Goal: Task Accomplishment & Management: Complete application form

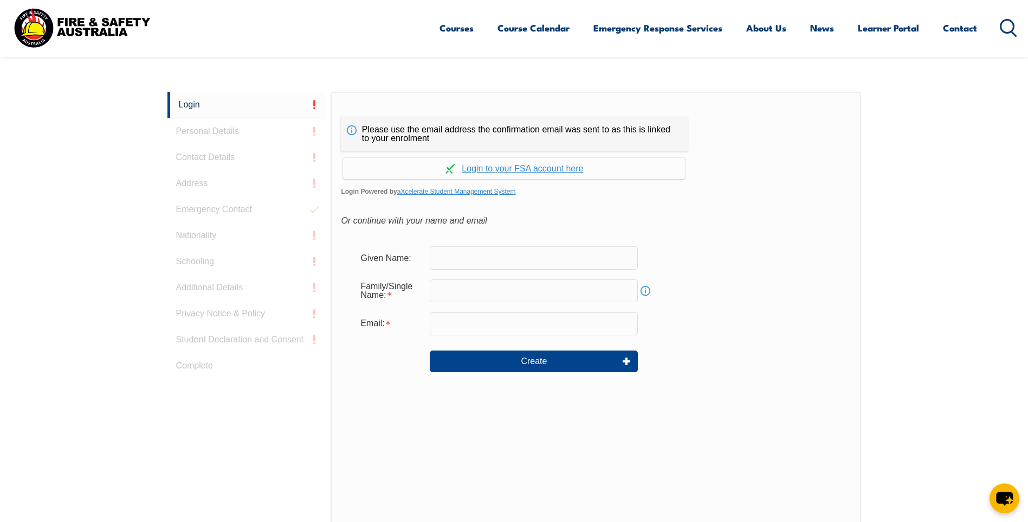
scroll to position [289, 0]
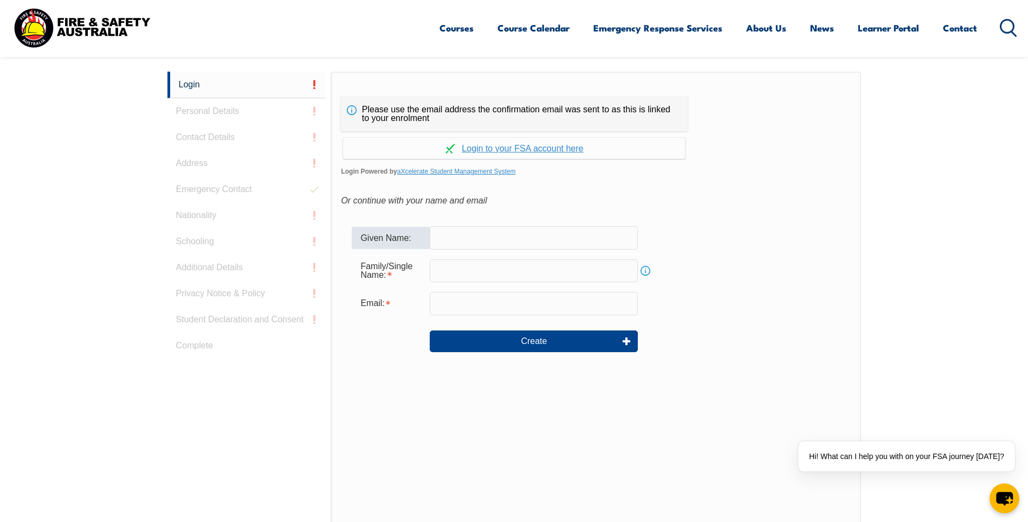
click at [488, 234] on input "text" at bounding box center [534, 237] width 208 height 23
type input "Kalia"
click at [471, 263] on input "text" at bounding box center [534, 270] width 208 height 23
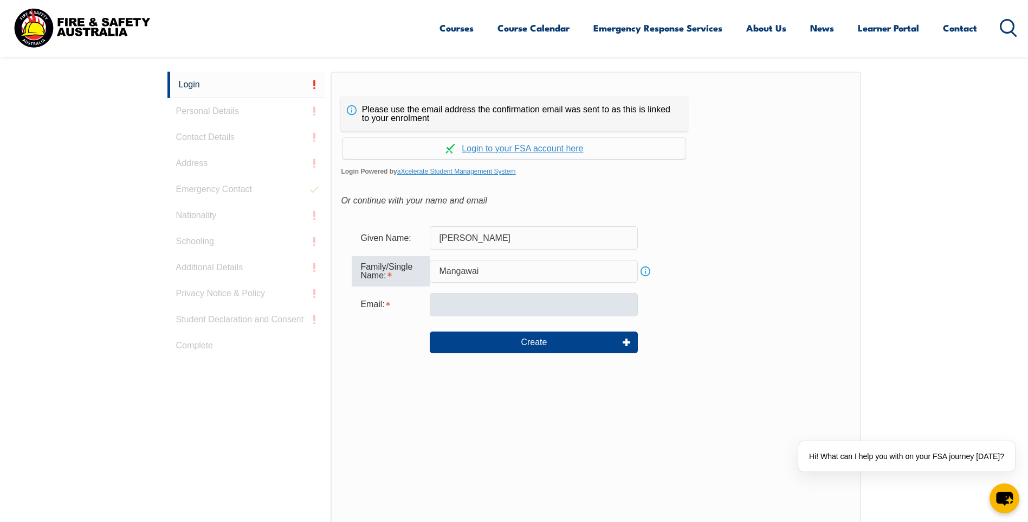
type input "Mangawai"
click at [486, 301] on input "email" at bounding box center [534, 304] width 208 height 23
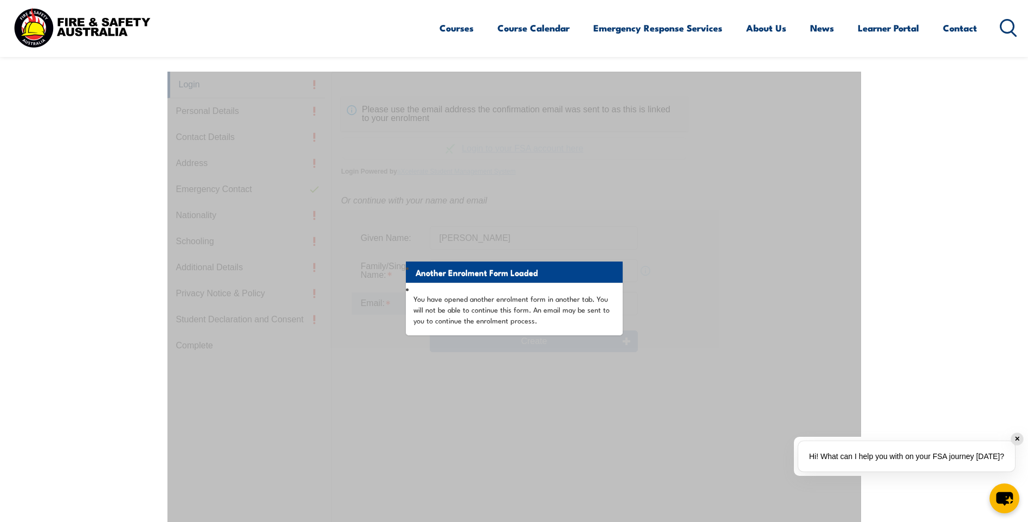
click at [1019, 442] on div "✕" at bounding box center [1018, 439] width 12 height 12
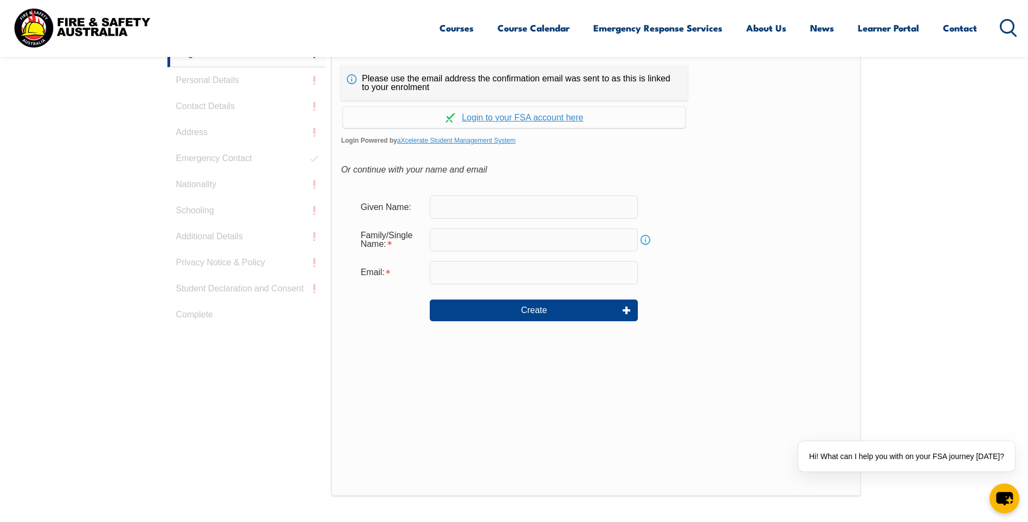
scroll to position [325, 0]
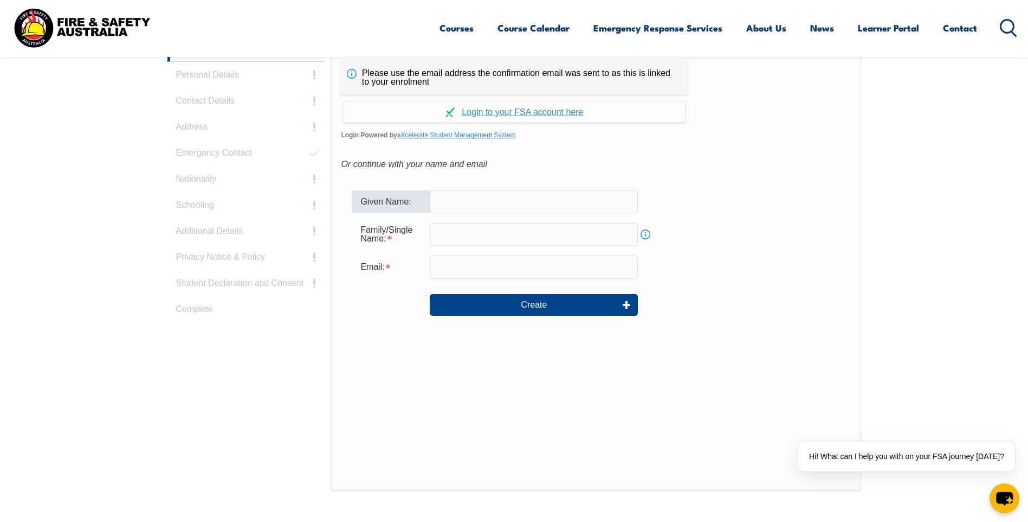
click at [496, 200] on input "text" at bounding box center [534, 201] width 208 height 23
type input "Kalia"
click at [535, 230] on input "text" at bounding box center [534, 234] width 208 height 23
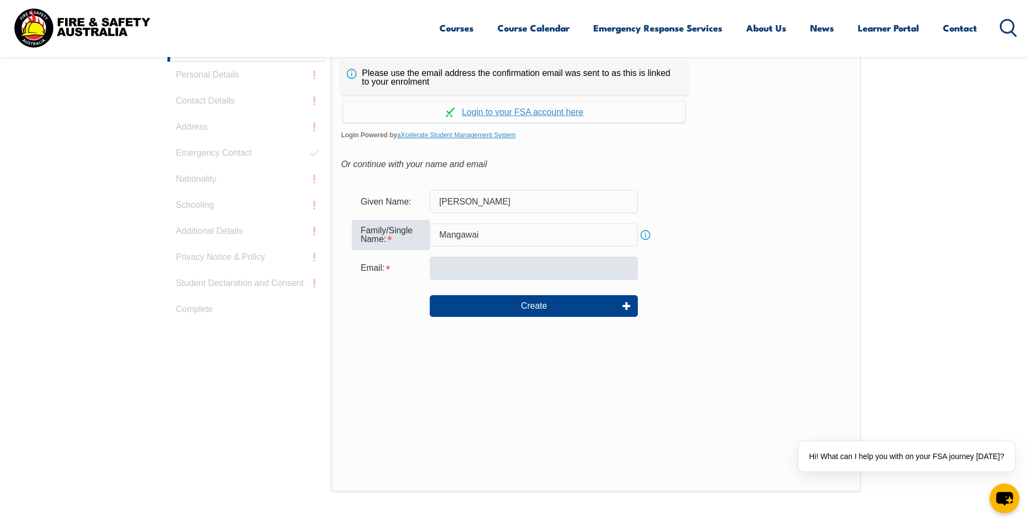
type input "Mangawai"
click at [505, 263] on input "email" at bounding box center [534, 267] width 208 height 23
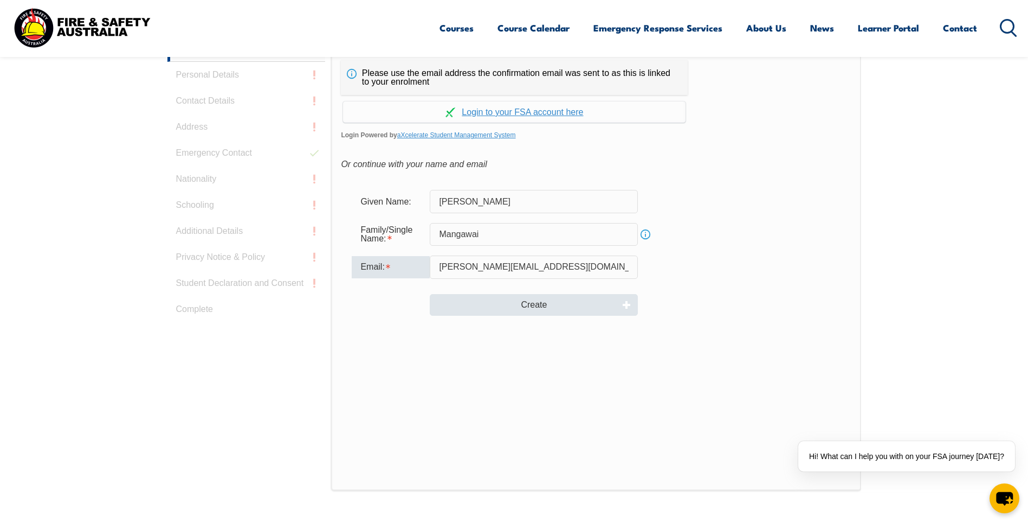
type input "Kalia.Mangawai@NT.gov.au"
click at [569, 307] on button "Create" at bounding box center [534, 305] width 208 height 22
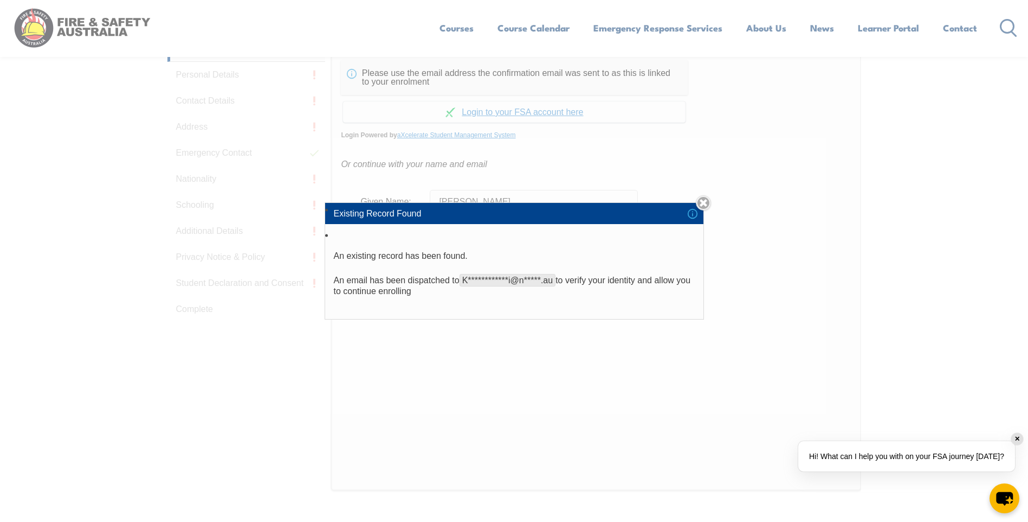
click at [914, 455] on div "Hi! What can I help you with on your FSA journey [DATE]?" at bounding box center [907, 456] width 217 height 30
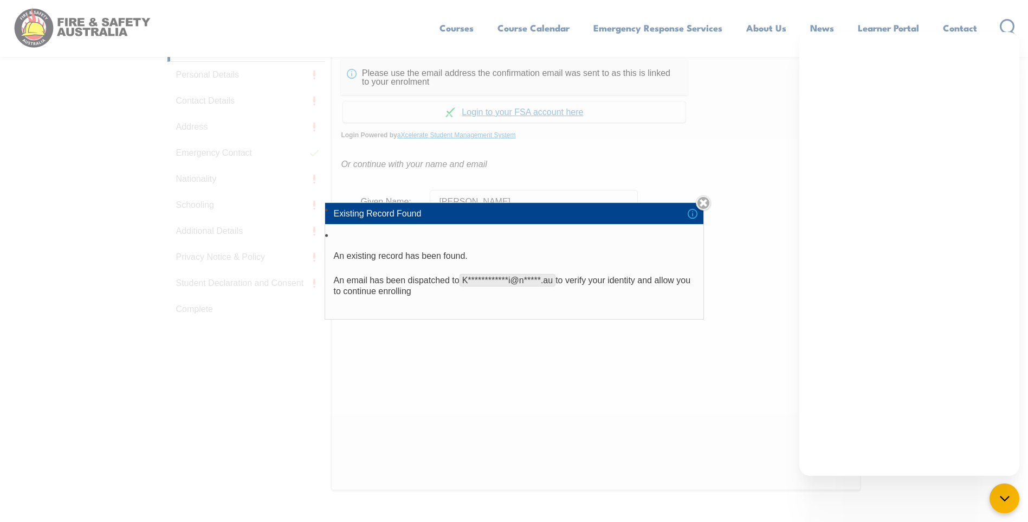
click at [741, 449] on div "**********" at bounding box center [514, 261] width 1028 height 522
click at [708, 206] on link "Close" at bounding box center [703, 202] width 15 height 15
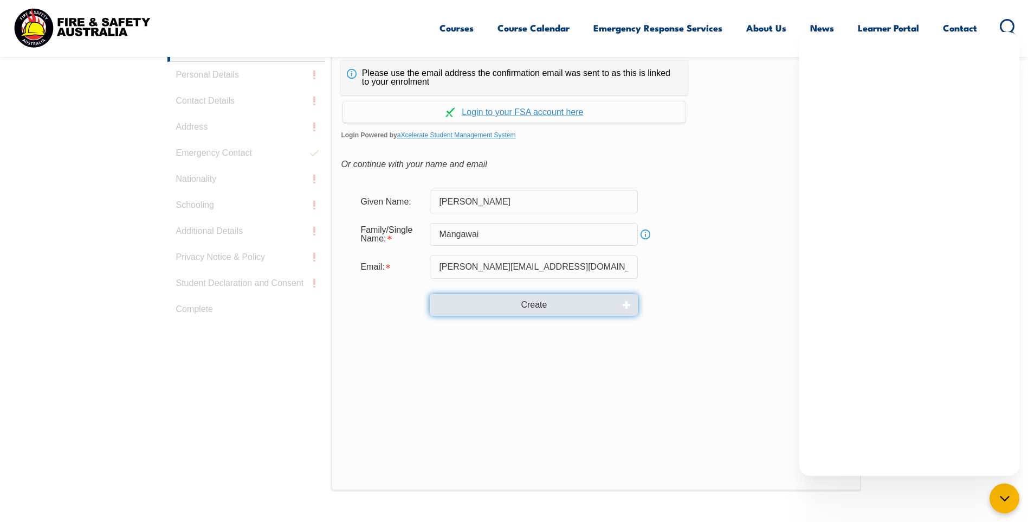
click at [529, 304] on button "Create" at bounding box center [534, 305] width 208 height 22
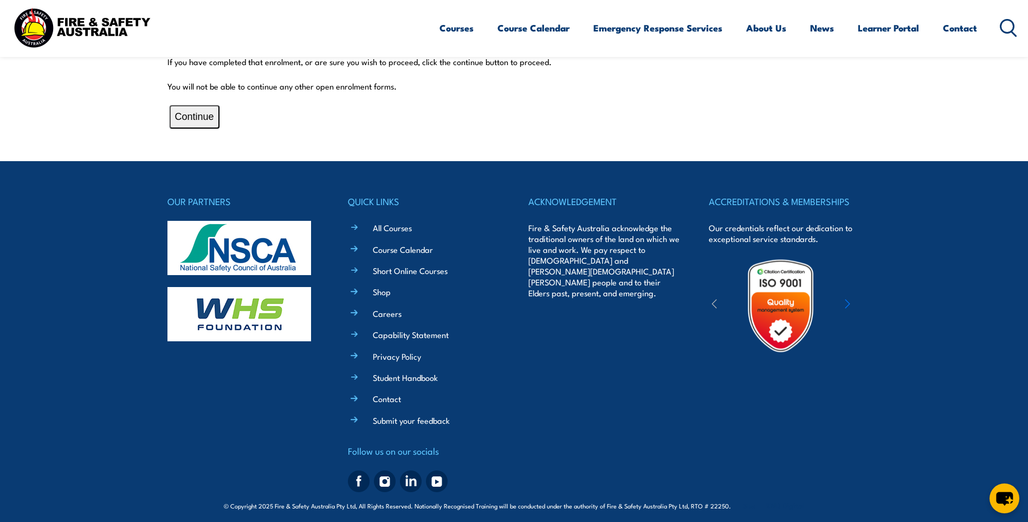
scroll to position [345, 0]
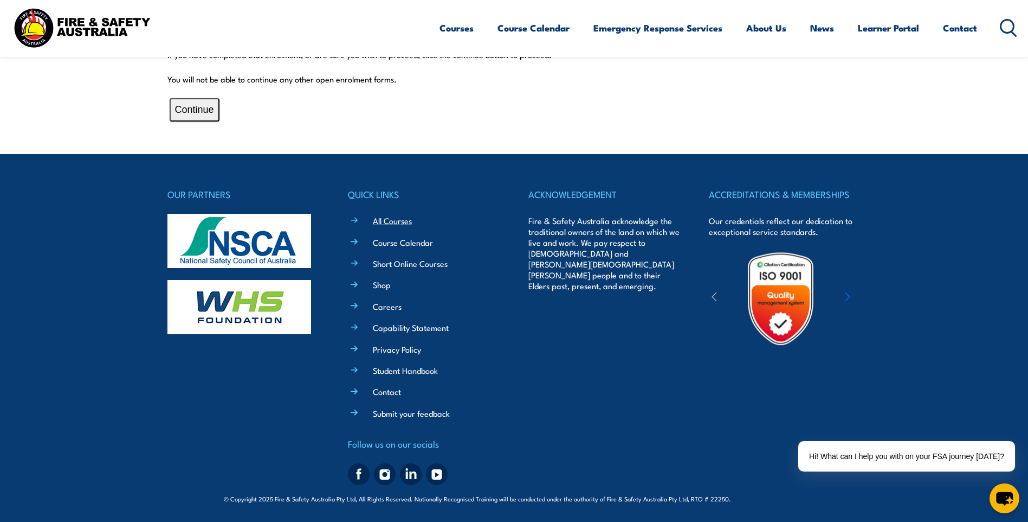
click at [398, 221] on link "All Courses" at bounding box center [392, 220] width 39 height 11
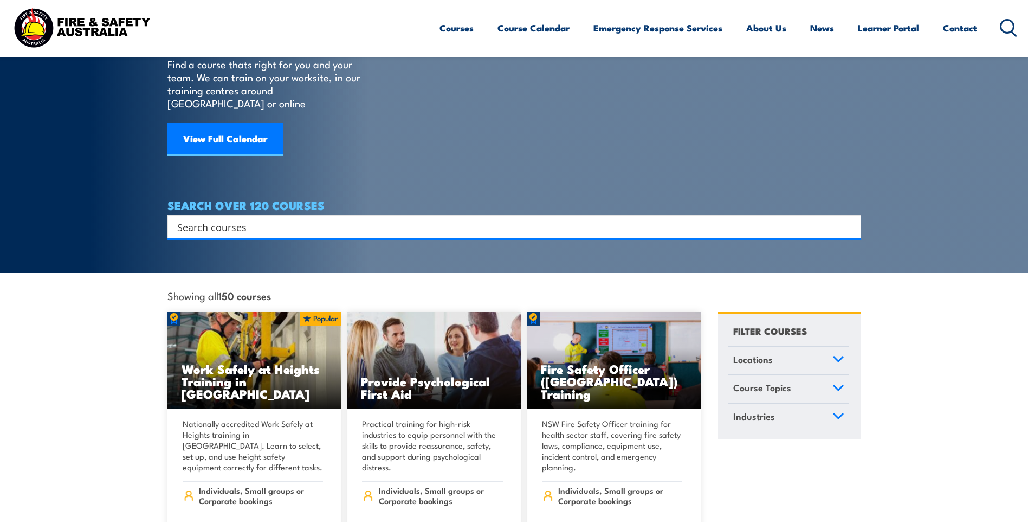
scroll to position [108, 0]
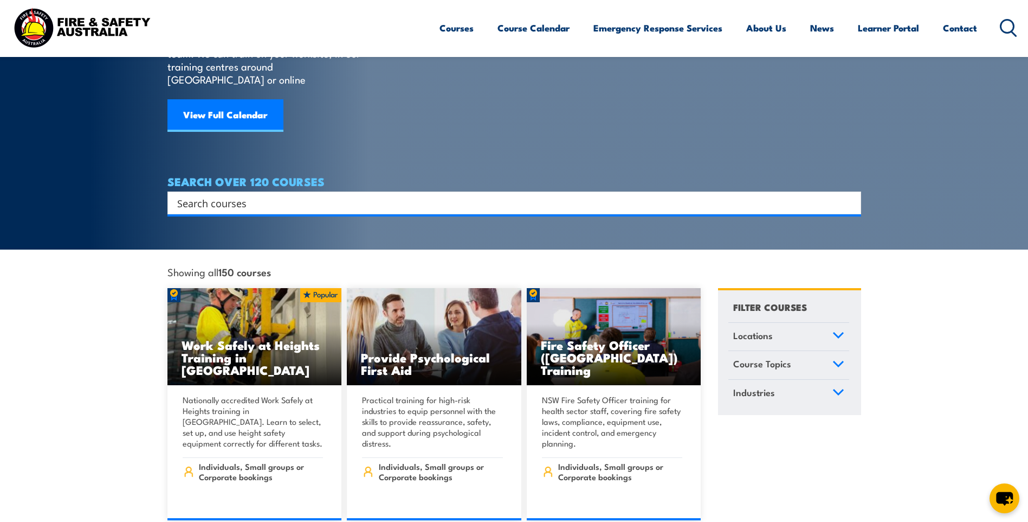
click at [835, 323] on link "Locations" at bounding box center [789, 337] width 121 height 28
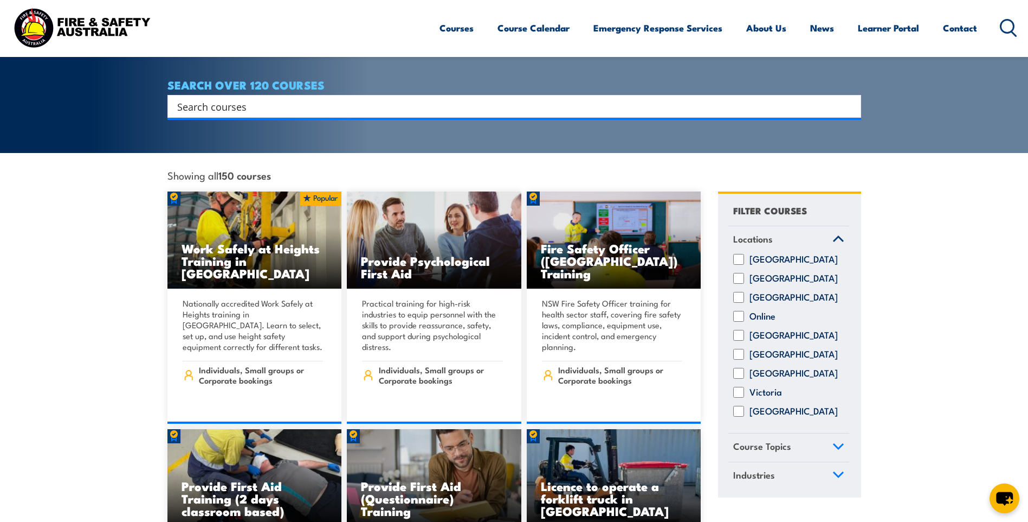
scroll to position [217, 0]
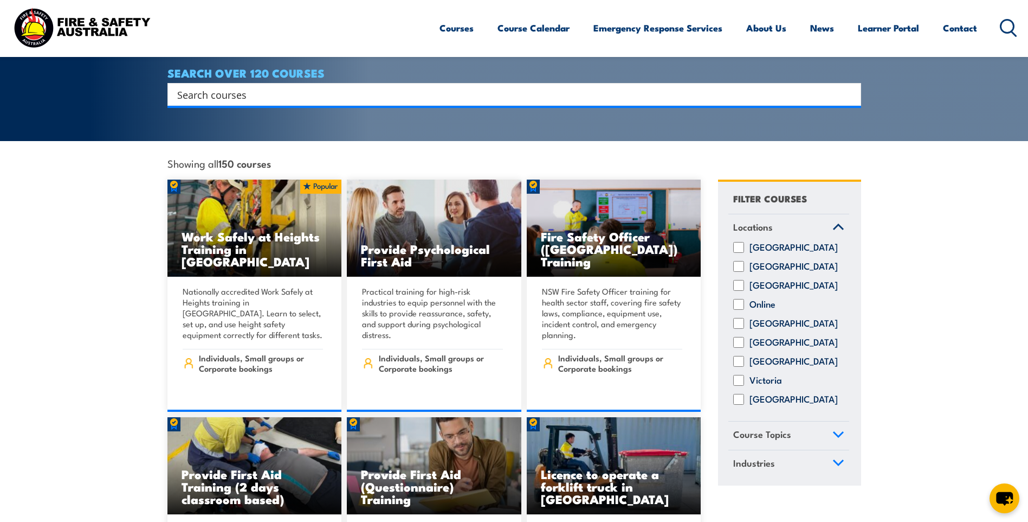
click at [738, 284] on input "Northern Territory" at bounding box center [739, 285] width 11 height 11
checkbox input "true"
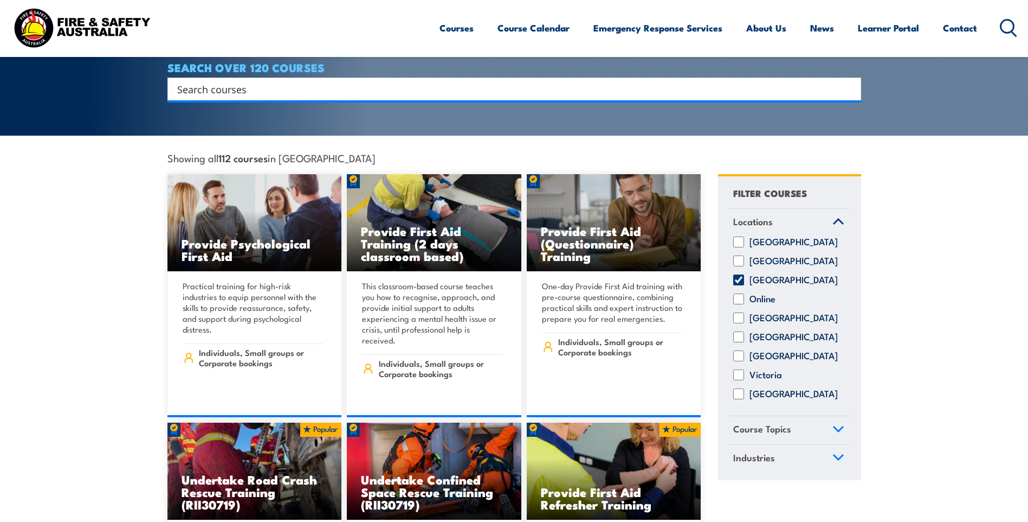
scroll to position [379, 0]
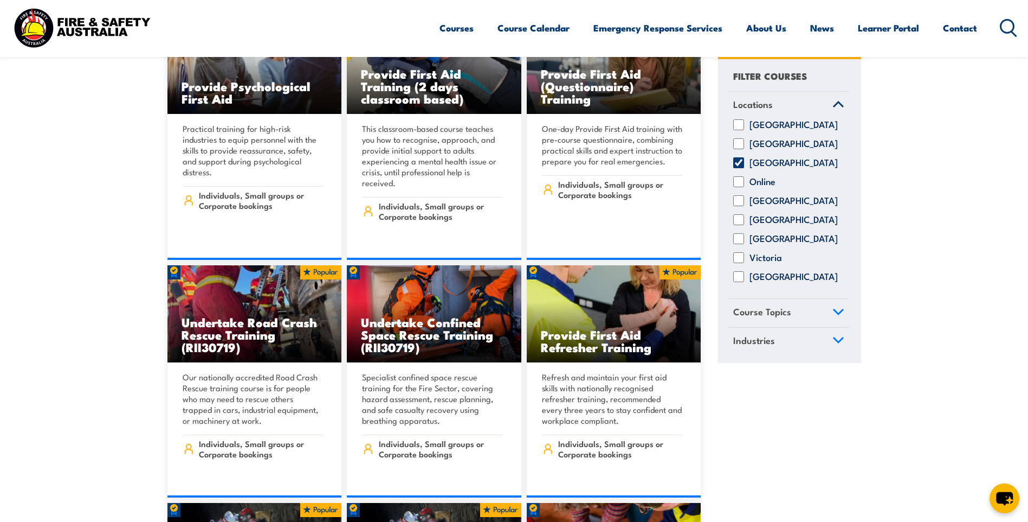
click at [837, 314] on icon at bounding box center [839, 311] width 10 height 5
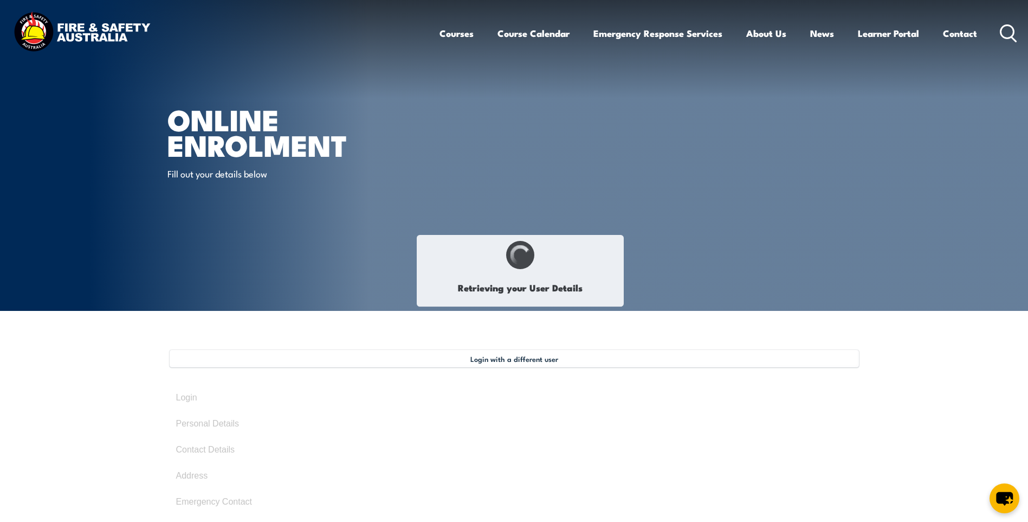
select select "Mr"
type input "[PERSON_NAME]"
type input "Mangawai"
type input "[DATE]"
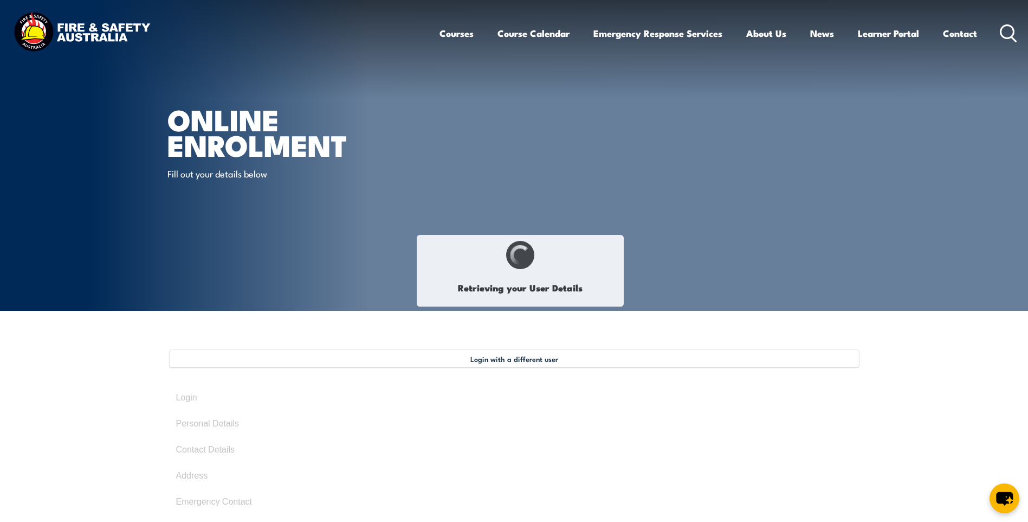
type input "D2CP457C8U"
select select "M"
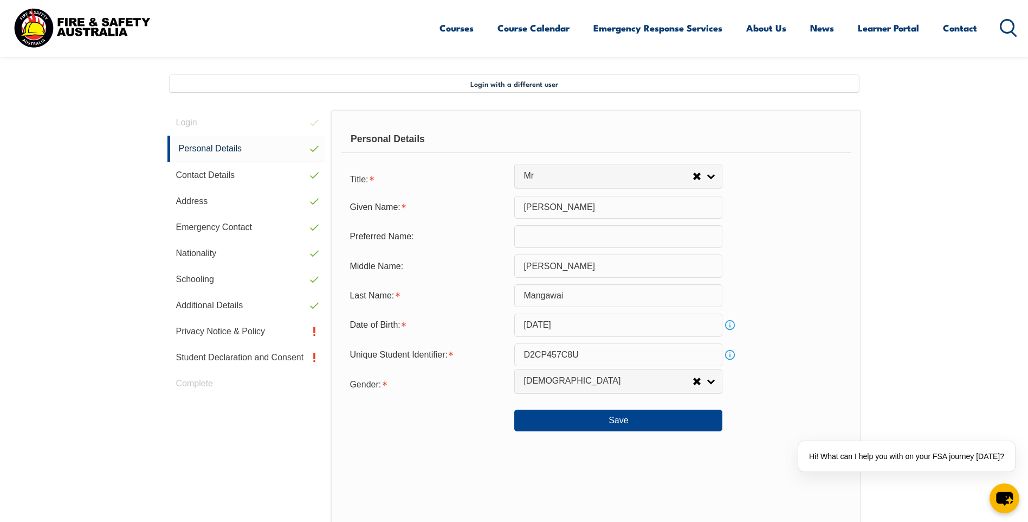
scroll to position [295, 0]
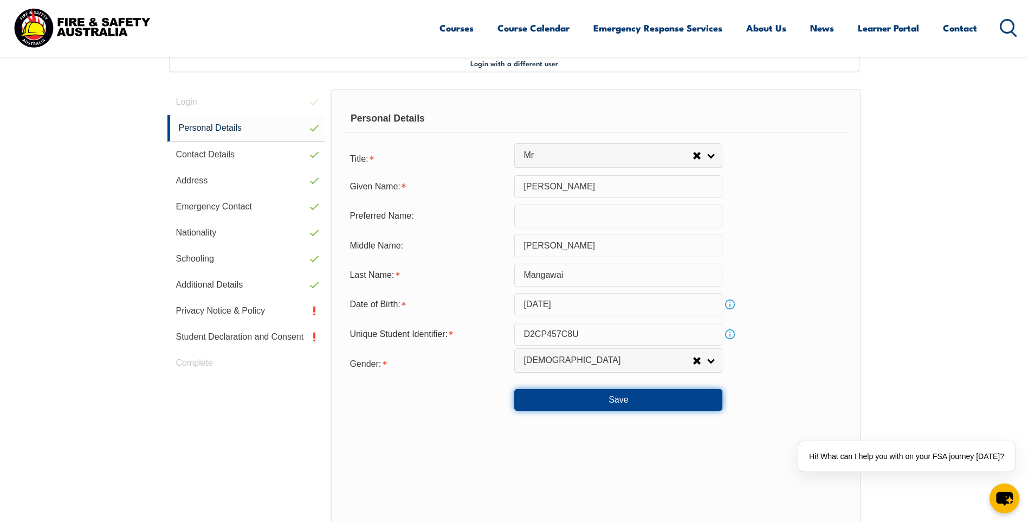
click at [619, 397] on button "Save" at bounding box center [618, 400] width 208 height 22
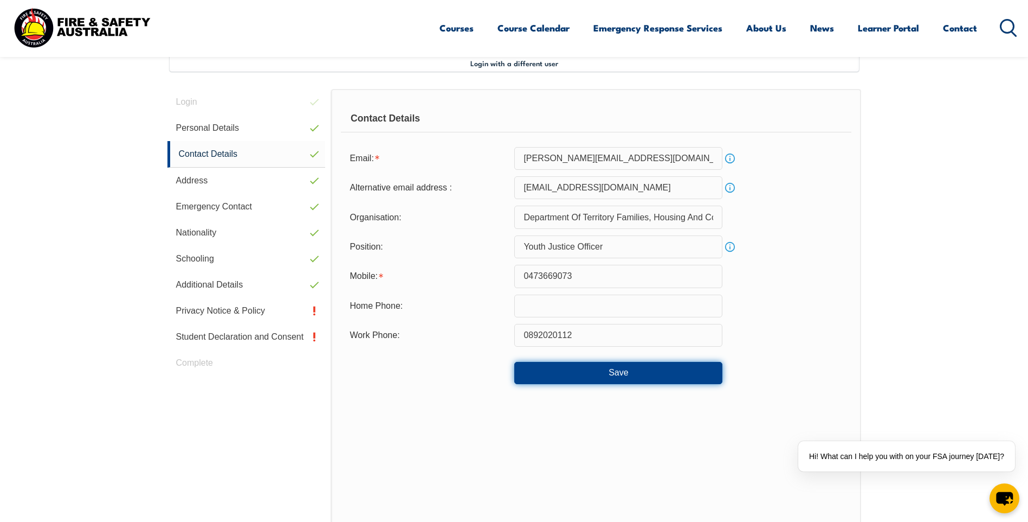
click at [613, 370] on button "Save" at bounding box center [618, 373] width 208 height 22
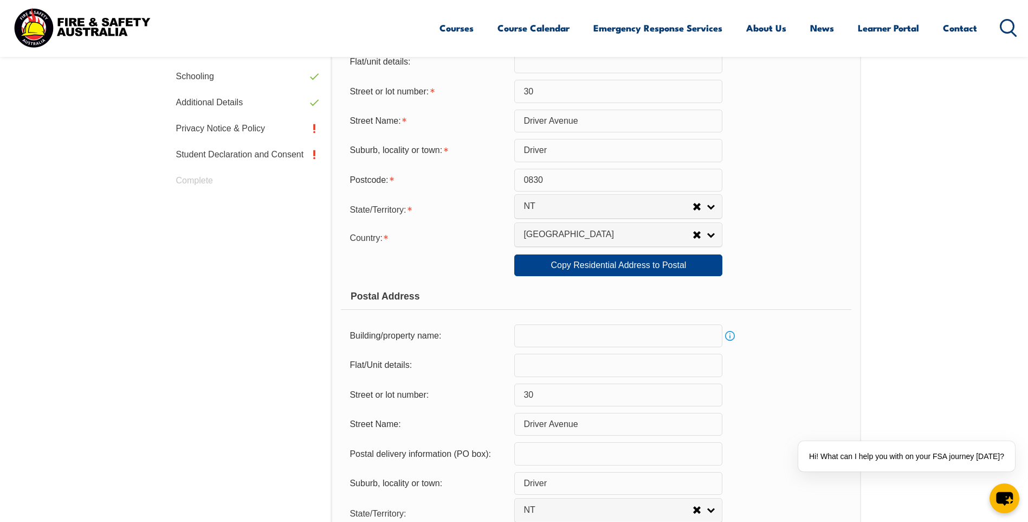
scroll to position [458, 0]
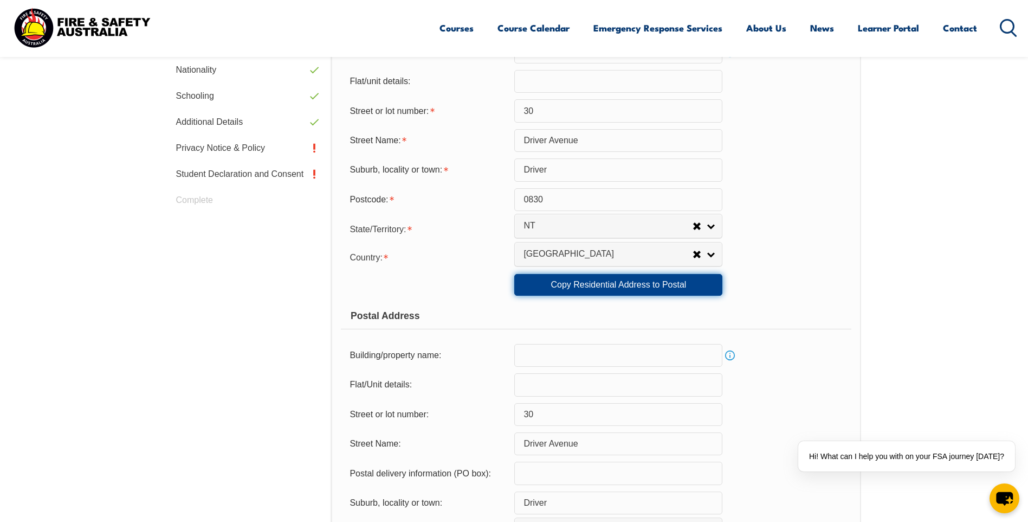
click at [638, 282] on link "Copy Residential Address to Postal" at bounding box center [618, 285] width 208 height 22
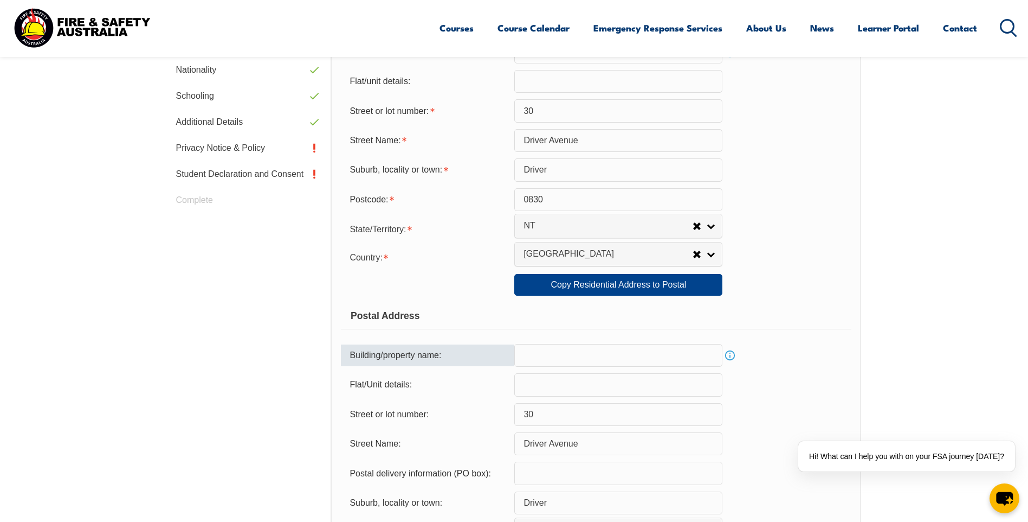
click at [618, 359] on input "text" at bounding box center [618, 355] width 208 height 23
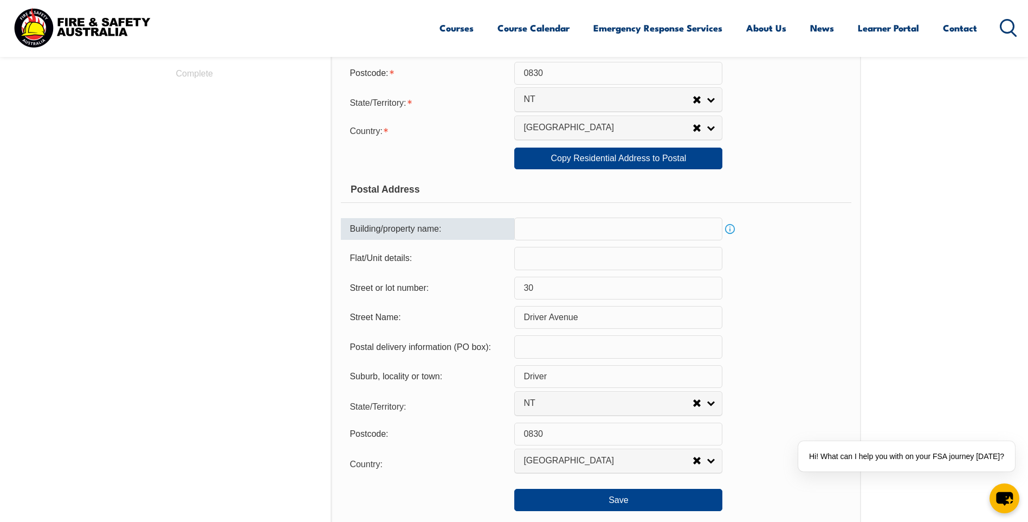
scroll to position [783, 0]
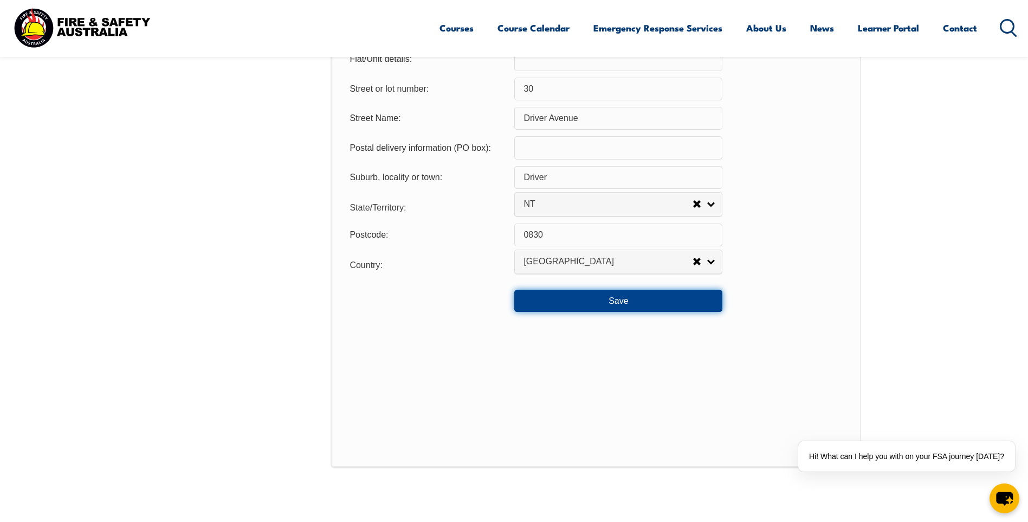
click at [627, 301] on button "Save" at bounding box center [618, 300] width 208 height 22
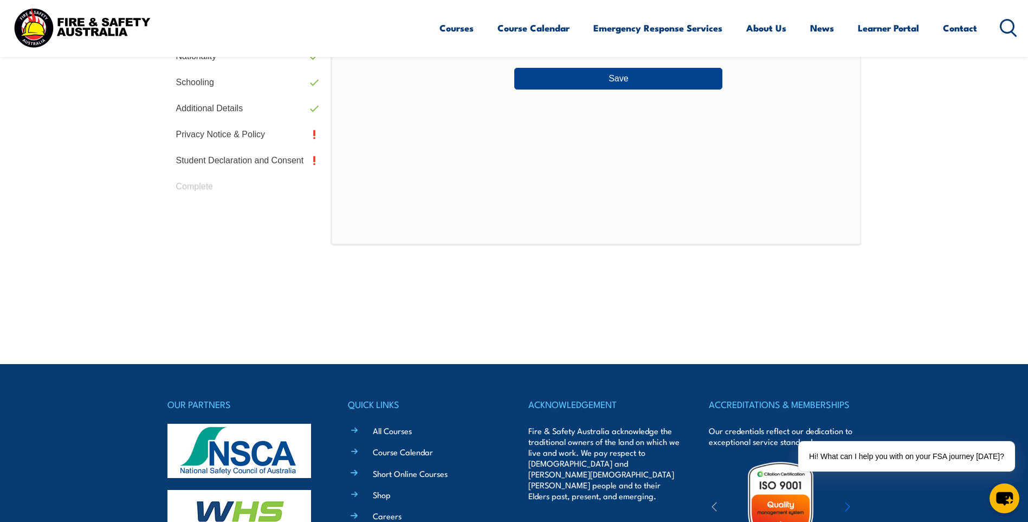
scroll to position [295, 0]
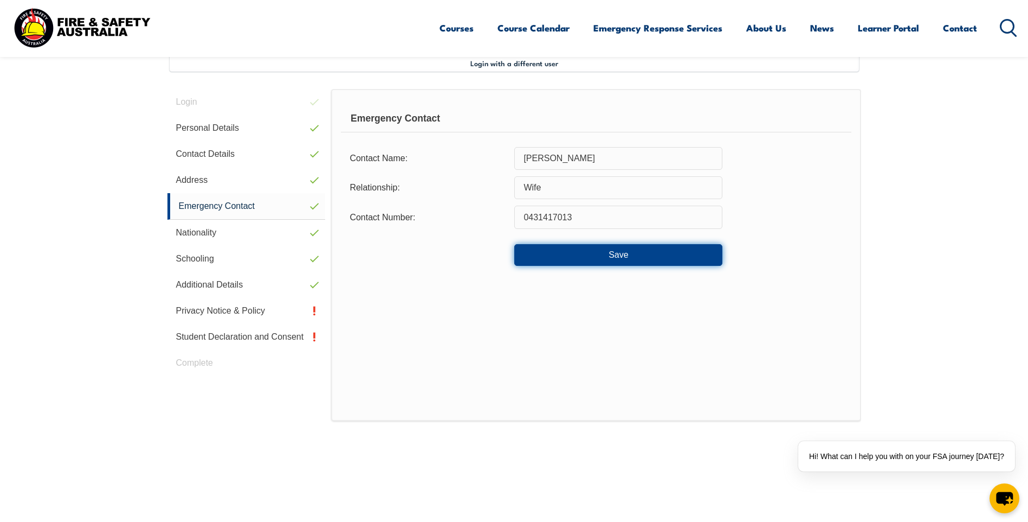
click at [625, 259] on button "Save" at bounding box center [618, 255] width 208 height 22
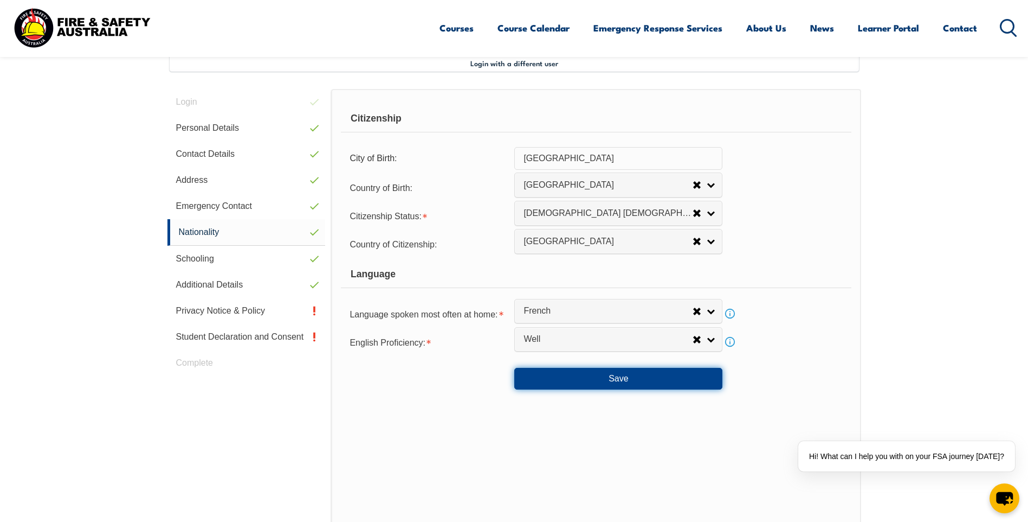
click at [621, 375] on button "Save" at bounding box center [618, 379] width 208 height 22
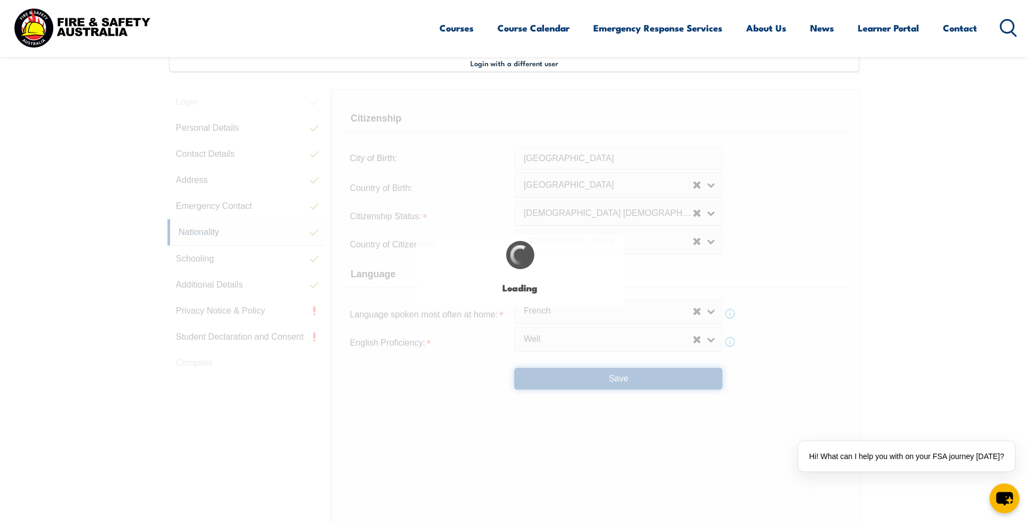
select select "false"
select select "true"
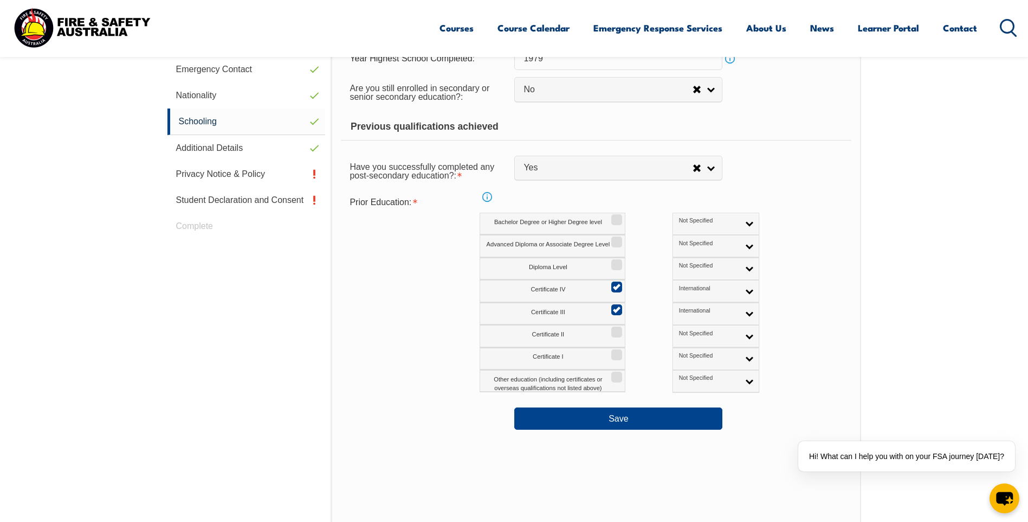
scroll to position [458, 0]
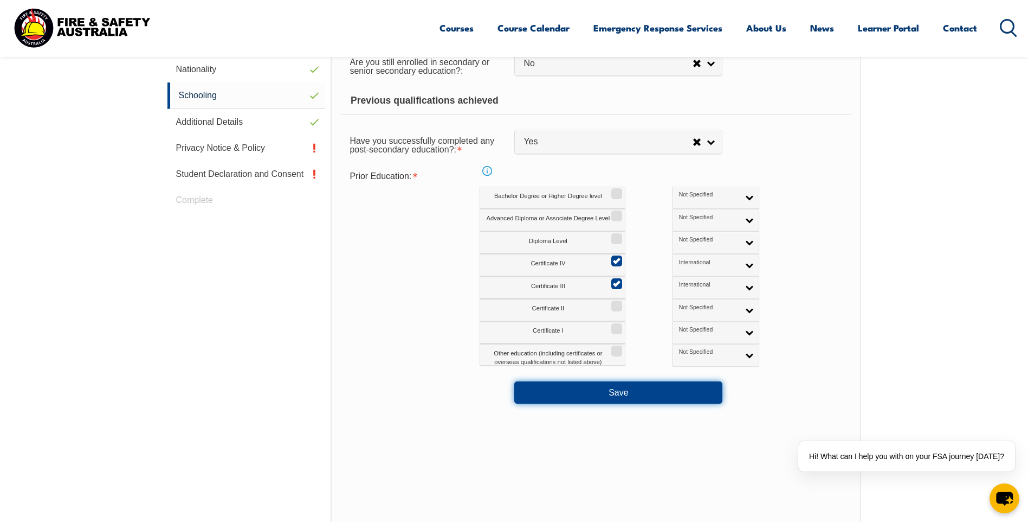
click at [625, 390] on button "Save" at bounding box center [618, 392] width 208 height 22
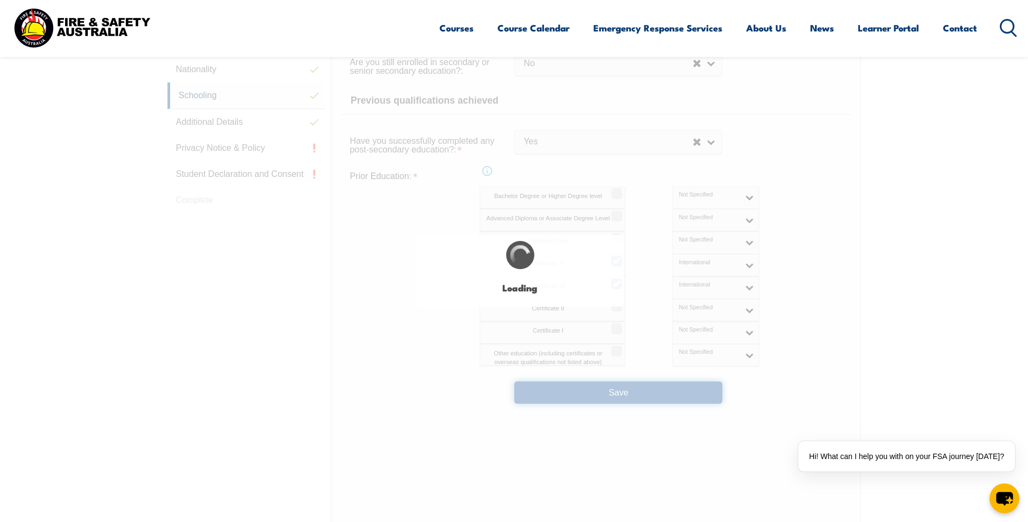
select select "false"
select select "true"
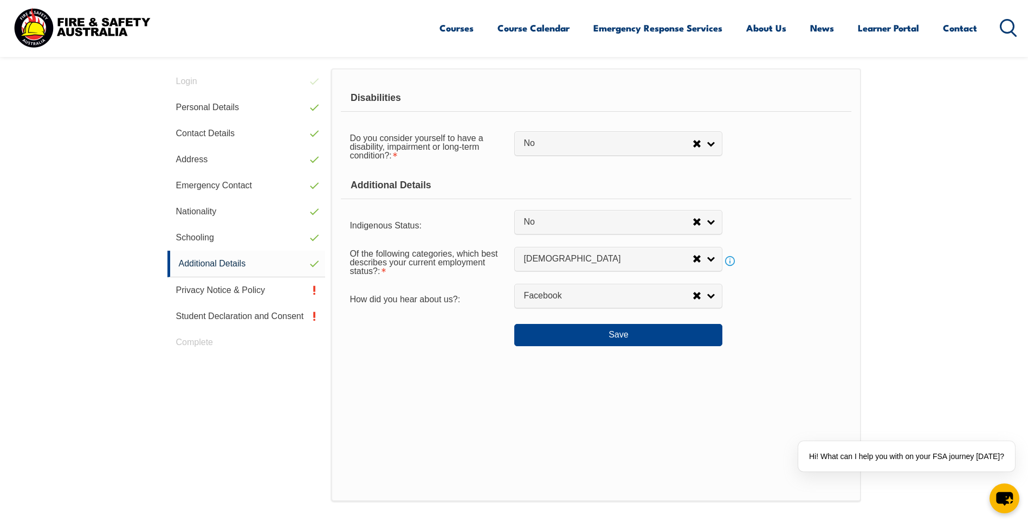
scroll to position [295, 0]
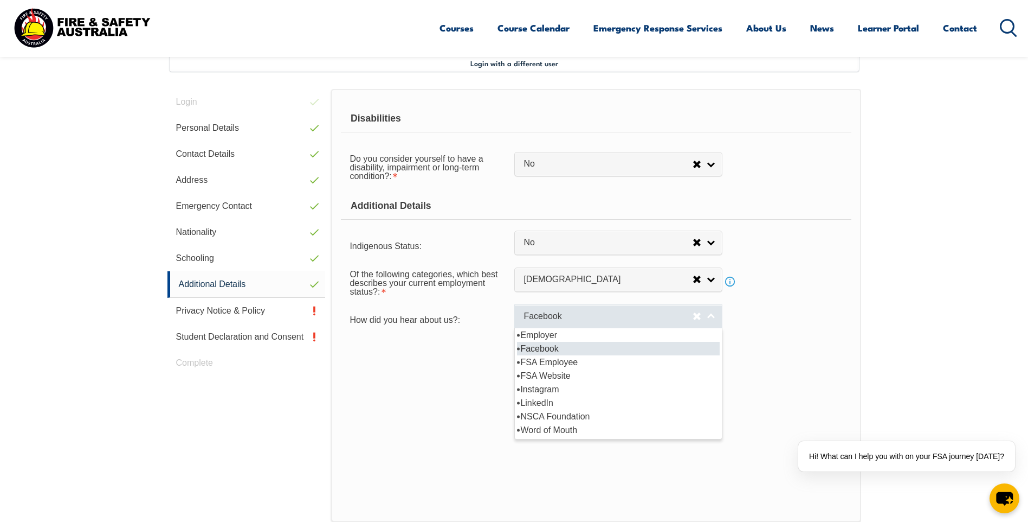
click at [712, 316] on link "Facebook" at bounding box center [618, 316] width 208 height 24
click at [679, 346] on li "Facebook" at bounding box center [618, 349] width 203 height 14
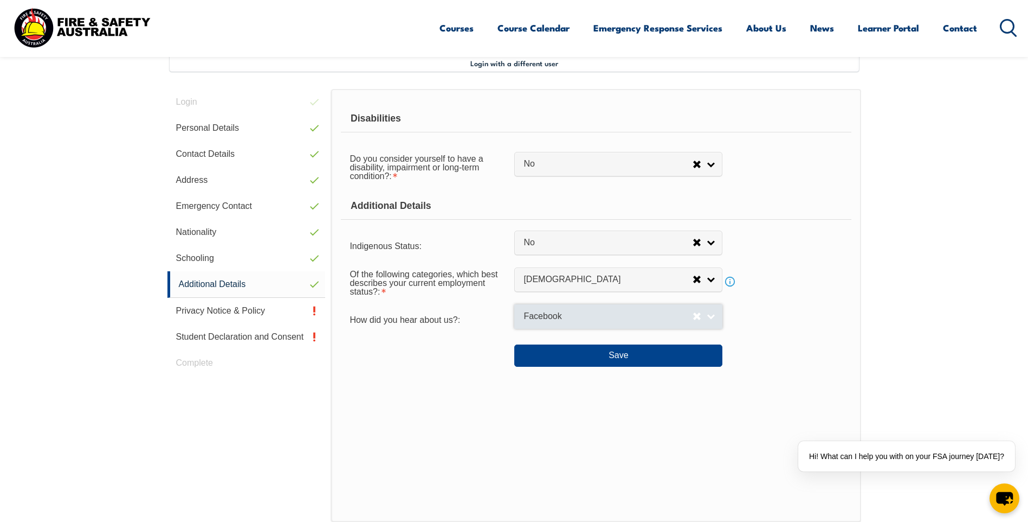
click at [711, 323] on link "Facebook" at bounding box center [618, 316] width 208 height 24
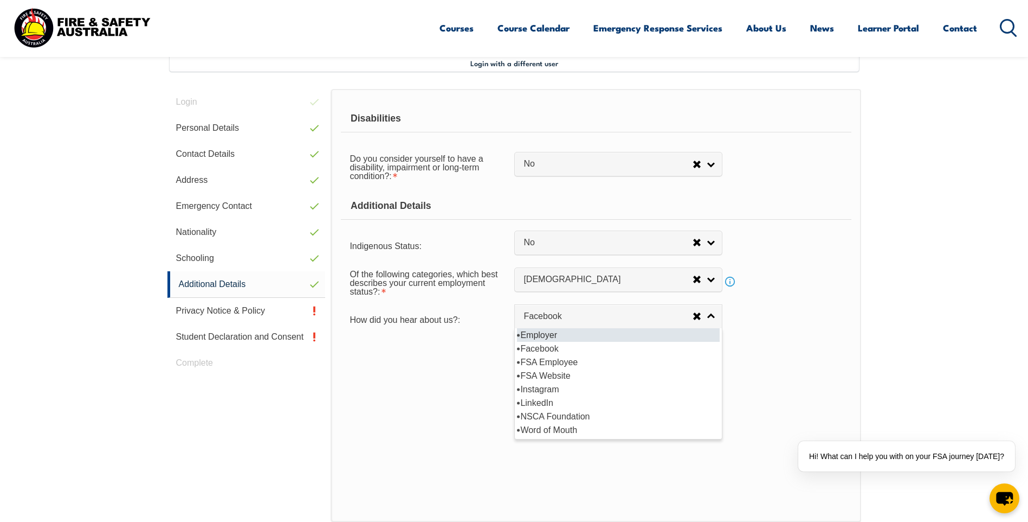
click at [643, 336] on li "Employer" at bounding box center [618, 335] width 203 height 14
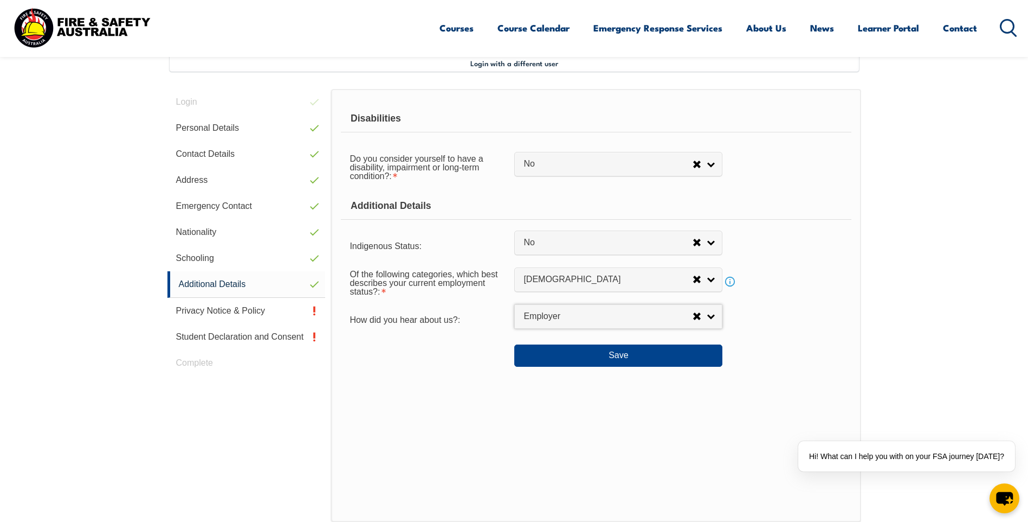
select select "8019"
click at [646, 357] on button "Save" at bounding box center [618, 355] width 208 height 22
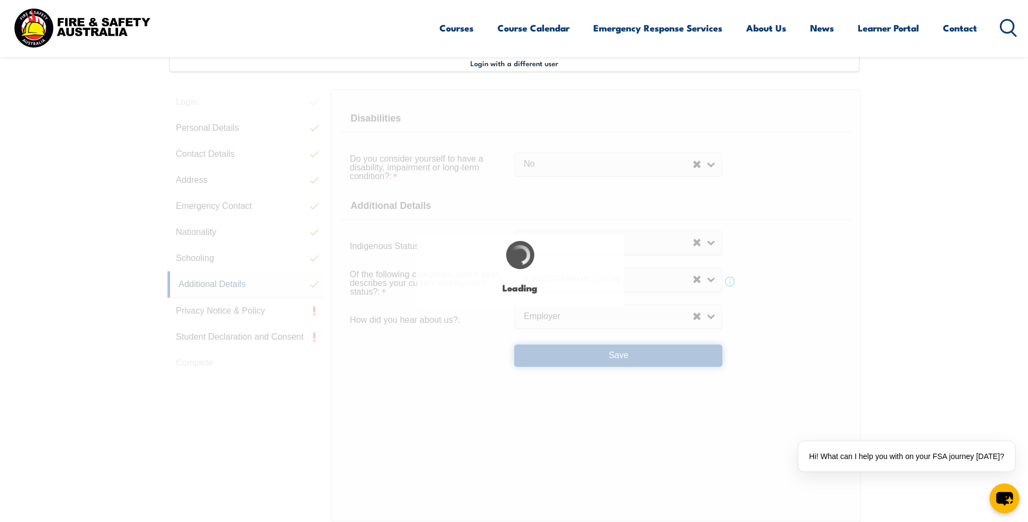
select select "false"
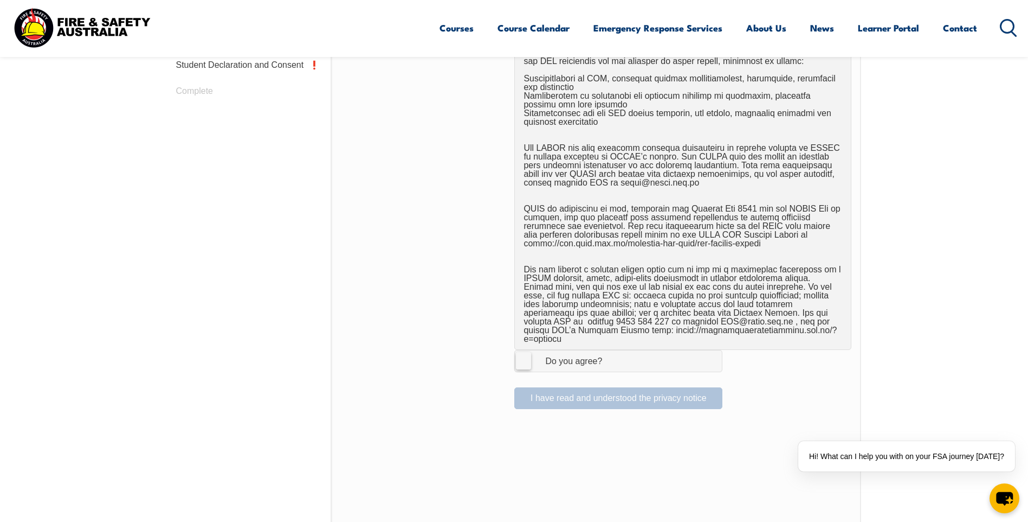
scroll to position [621, 0]
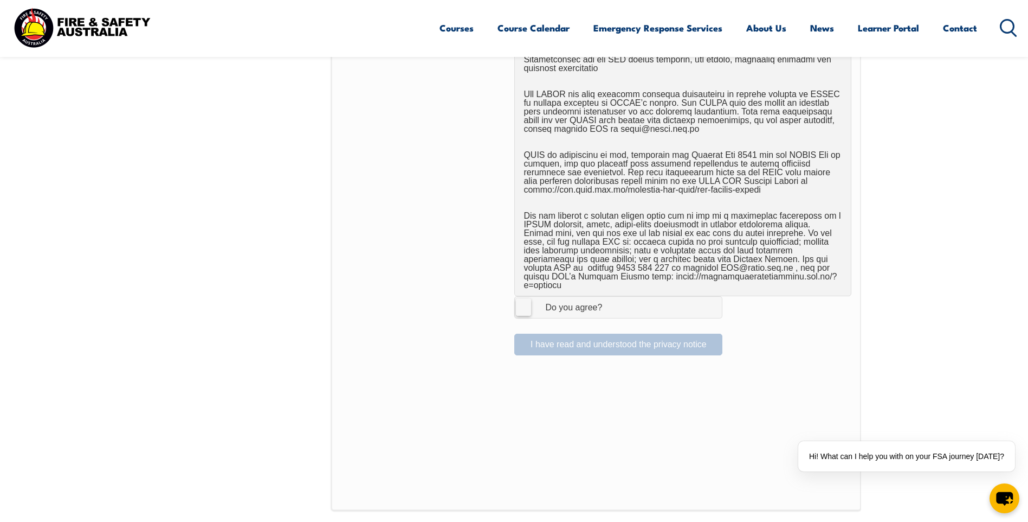
drag, startPoint x: 528, startPoint y: 300, endPoint x: 537, endPoint y: 303, distance: 8.9
click at [530, 301] on label "I Agree Do you agree?" at bounding box center [618, 307] width 208 height 22
click at [611, 301] on input "I Agree Do you agree?" at bounding box center [620, 307] width 18 height 21
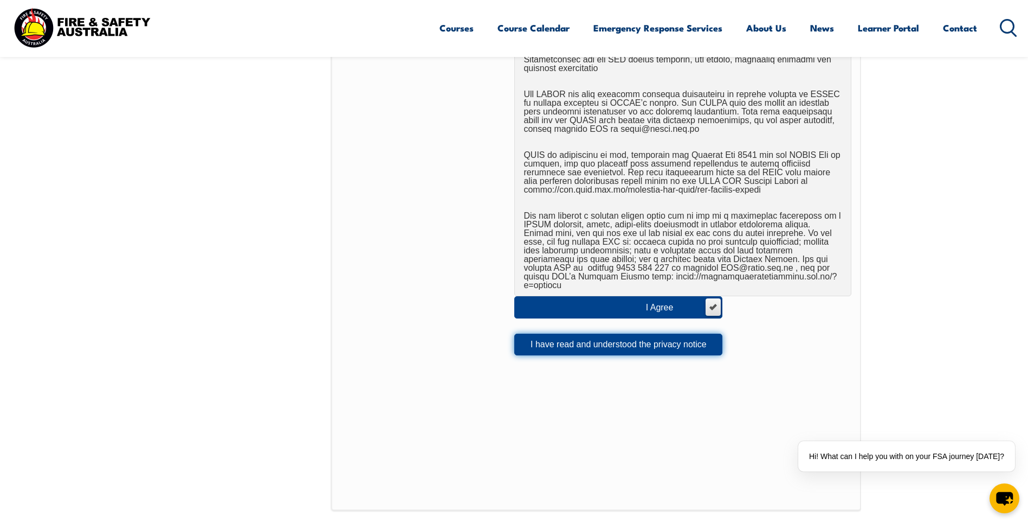
click at [663, 333] on button "I have read and understood the privacy notice" at bounding box center [618, 344] width 208 height 22
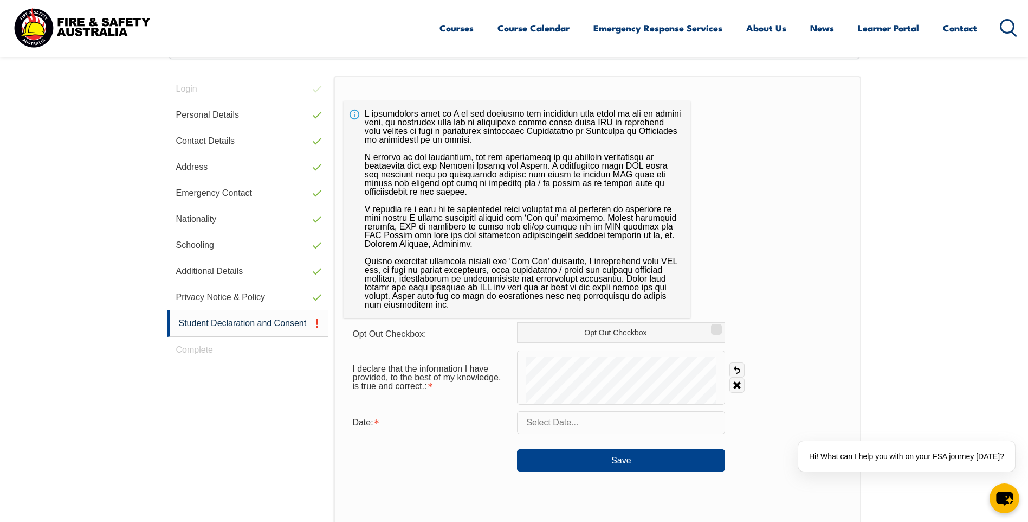
scroll to position [295, 0]
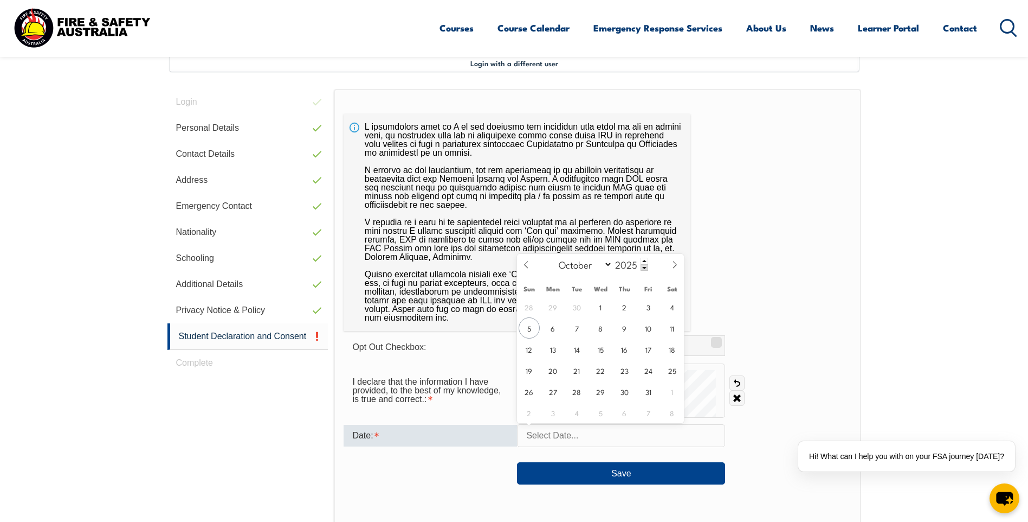
click at [585, 434] on input "text" at bounding box center [621, 435] width 208 height 23
click at [646, 350] on span "17" at bounding box center [648, 348] width 21 height 21
type input "October 17, 2025"
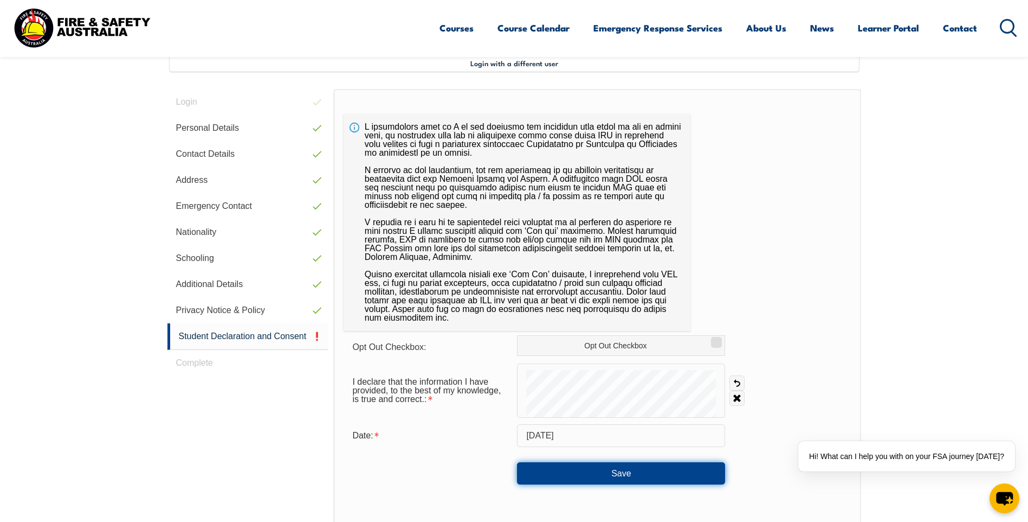
click at [640, 474] on button "Save" at bounding box center [621, 473] width 208 height 22
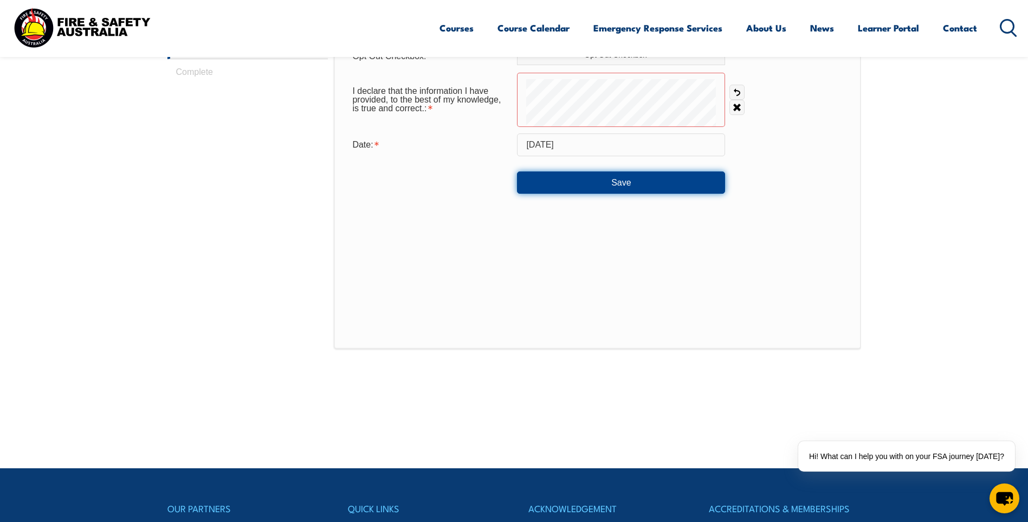
scroll to position [388, 0]
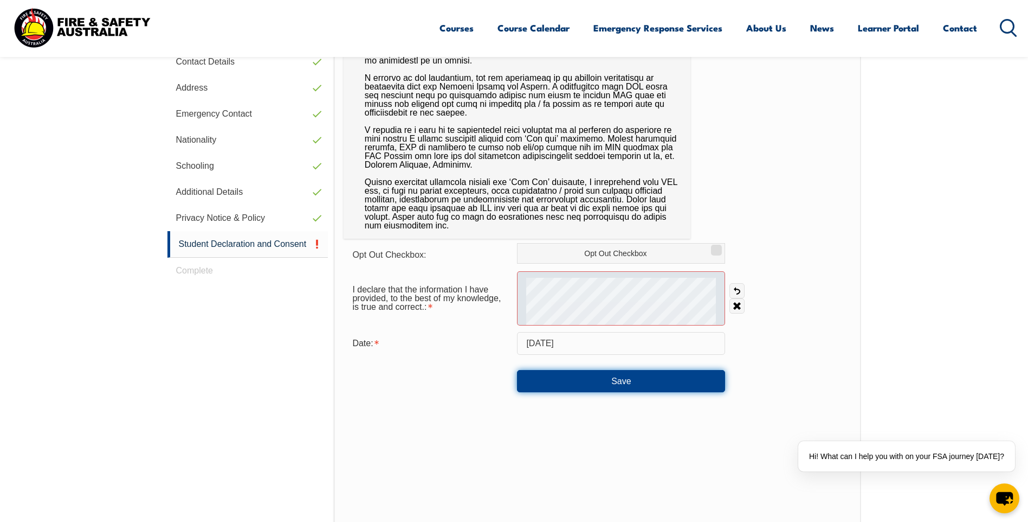
click at [697, 260] on form "Opt Out Checkbox: Opt Out Checkbox I declare that the information I have provid…" at bounding box center [597, 317] width 507 height 149
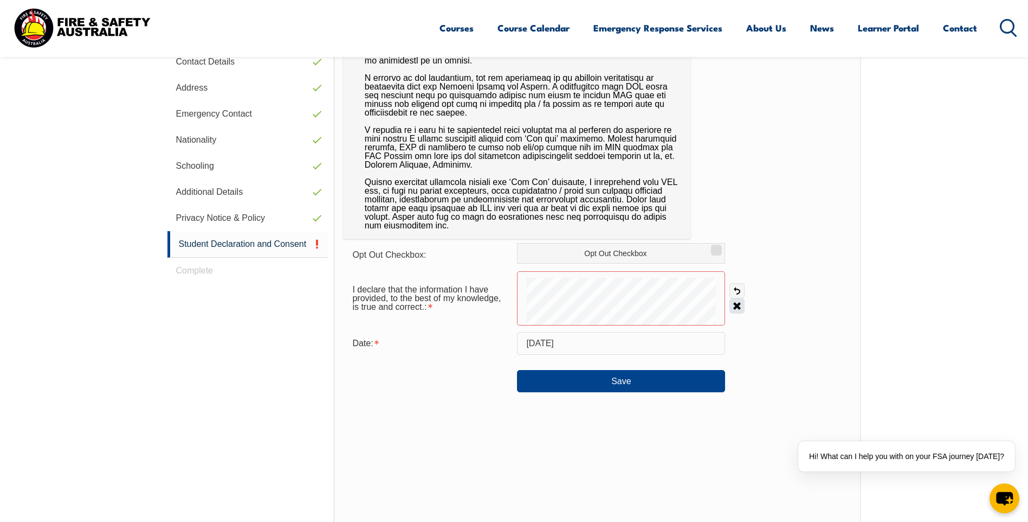
click at [738, 303] on link "Clear" at bounding box center [737, 305] width 15 height 15
click at [533, 348] on form "Opt Out Checkbox: Opt Out Checkbox I declare that the information I have provid…" at bounding box center [597, 317] width 507 height 149
click at [636, 380] on button "Save" at bounding box center [621, 381] width 208 height 22
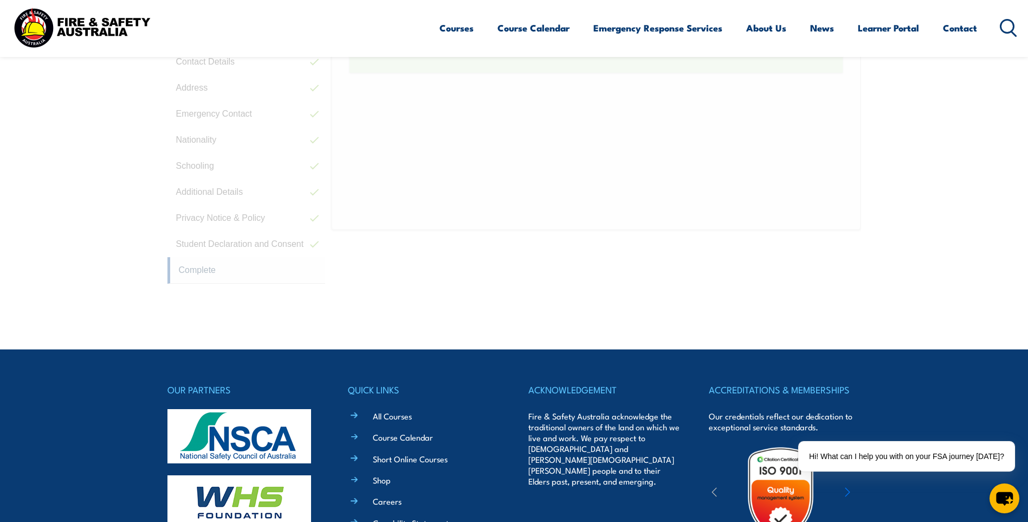
scroll to position [295, 0]
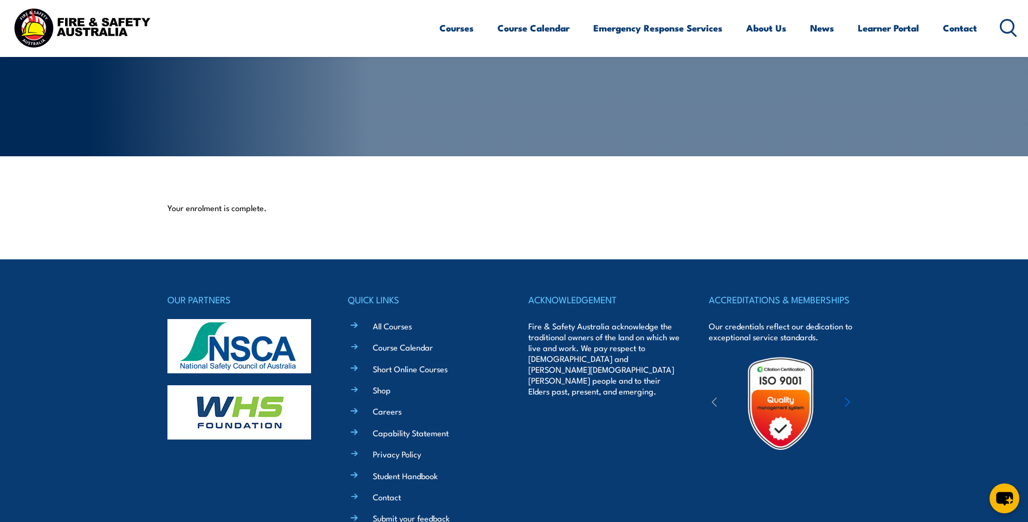
scroll to position [259, 0]
